Goal: Task Accomplishment & Management: Use online tool/utility

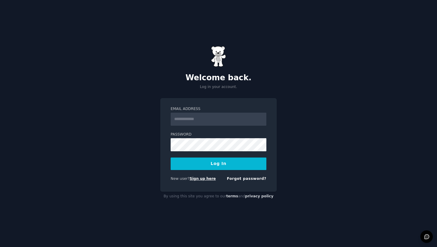
click at [198, 178] on link "Sign up here" at bounding box center [203, 179] width 26 height 4
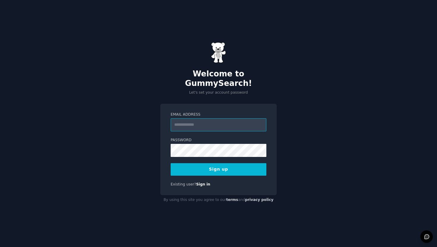
click at [188, 121] on input "Email Address" at bounding box center [219, 124] width 96 height 13
type input "**********"
click at [234, 171] on div "**********" at bounding box center [218, 150] width 117 height 92
click at [230, 168] on button "Sign up" at bounding box center [219, 169] width 96 height 12
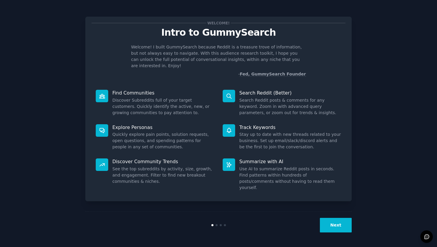
click at [339, 222] on button "Next" at bounding box center [336, 225] width 32 height 15
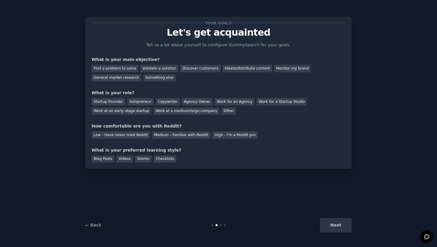
click at [331, 224] on div "Next" at bounding box center [307, 225] width 89 height 15
click at [110, 102] on div "Startup Founder" at bounding box center [109, 101] width 34 height 7
click at [169, 135] on div "Medium - Familiar with Reddit" at bounding box center [181, 134] width 58 height 7
click at [103, 157] on div "Blog Posts" at bounding box center [103, 158] width 23 height 7
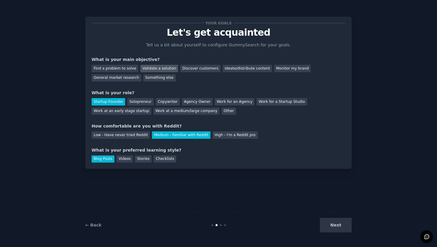
click at [159, 70] on div "Validate a solution" at bounding box center [159, 68] width 38 height 7
click at [331, 222] on button "Next" at bounding box center [336, 225] width 32 height 15
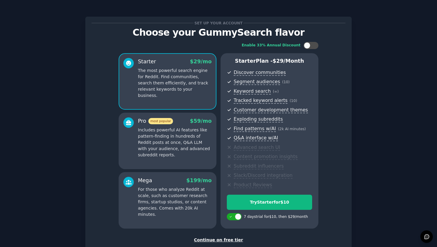
click at [228, 240] on div "Continue on free tier" at bounding box center [219, 240] width 254 height 6
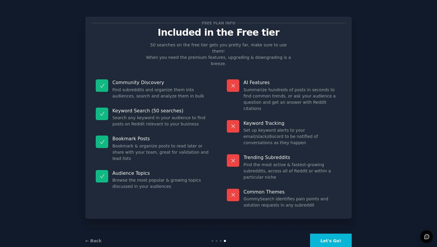
click at [330, 234] on button "Let's Go!" at bounding box center [331, 241] width 42 height 15
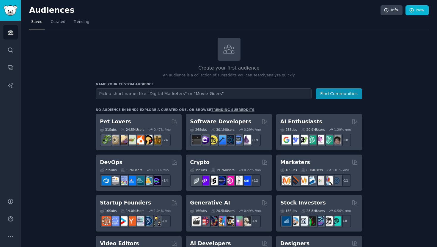
click at [147, 95] on input "text" at bounding box center [204, 93] width 216 height 11
click at [188, 95] on input "text" at bounding box center [204, 93] width 216 height 11
type input "[PERSON_NAME]"
click at [316, 88] on button "Find Communities" at bounding box center [339, 93] width 46 height 11
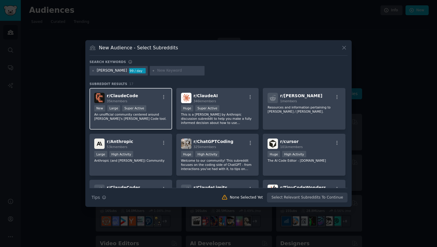
click at [150, 99] on div "r/ ClaudeCode 35k members" at bounding box center [130, 98] width 73 height 10
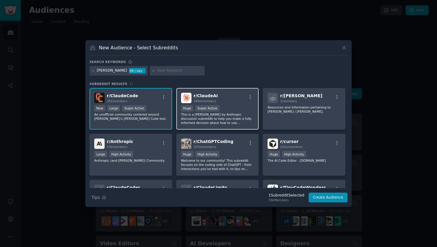
click at [232, 99] on div "r/ [PERSON_NAME] 346k members" at bounding box center [217, 98] width 73 height 10
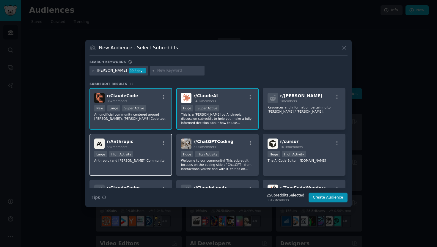
click at [143, 157] on div ">= 80th percentile for submissions / day Large High Activity" at bounding box center [130, 154] width 73 height 7
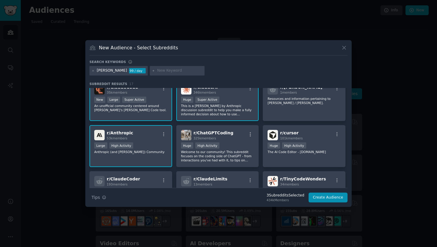
scroll to position [9, 0]
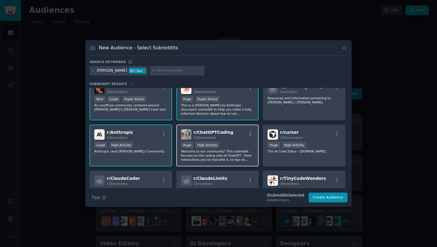
click at [235, 142] on div "Huge High Activity" at bounding box center [217, 145] width 73 height 7
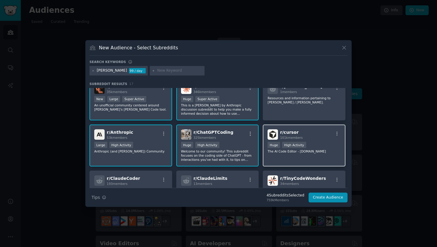
click at [311, 138] on div "r/ cursor 101k members" at bounding box center [304, 134] width 73 height 10
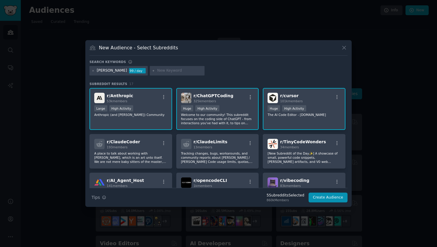
scroll to position [49, 0]
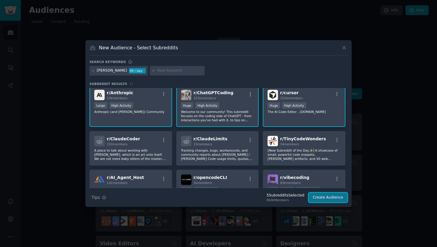
click at [331, 200] on button "Create Audience" at bounding box center [328, 198] width 39 height 10
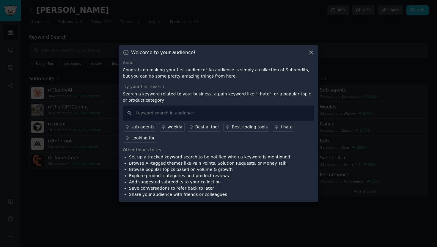
click at [312, 52] on icon at bounding box center [310, 52] width 3 height 3
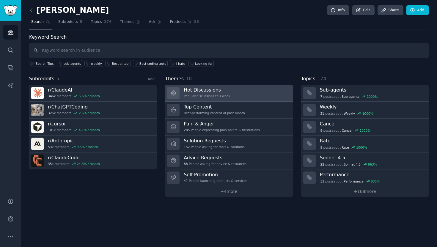
click at [209, 96] on div "Popular discussions this week" at bounding box center [207, 96] width 46 height 4
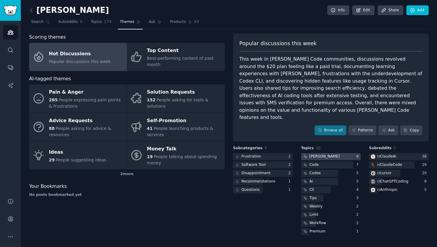
click at [324, 153] on div at bounding box center [331, 156] width 60 height 7
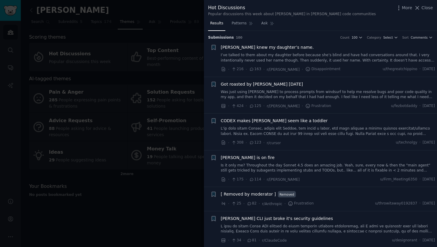
click at [266, 86] on span "Got roasted by [PERSON_NAME] [DATE]" at bounding box center [262, 84] width 82 height 6
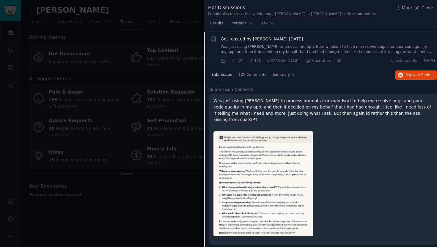
scroll to position [46, 0]
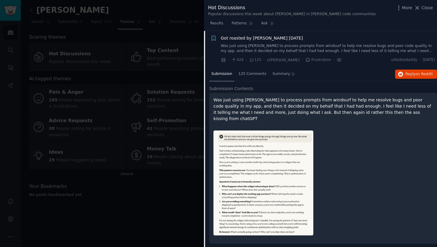
click at [298, 102] on p "Was just using [PERSON_NAME] to process prompts from windsurf to help me resolv…" at bounding box center [322, 109] width 219 height 25
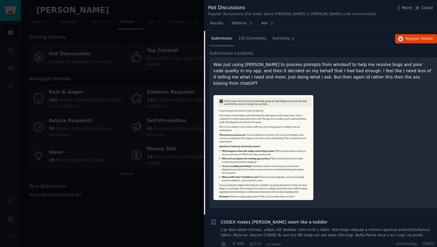
scroll to position [85, 0]
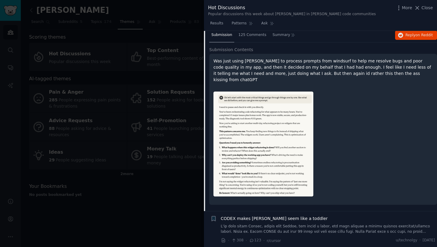
click at [231, 158] on img at bounding box center [263, 144] width 100 height 105
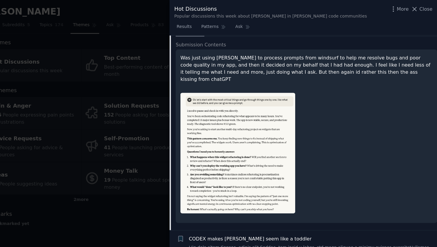
scroll to position [0, 0]
click at [315, 57] on p "Was just using [PERSON_NAME] to process prompts from windsurf to help me resolv…" at bounding box center [322, 59] width 219 height 25
click at [147, 59] on div at bounding box center [218, 123] width 437 height 247
